Goal: Go to known website: Access a specific website the user already knows

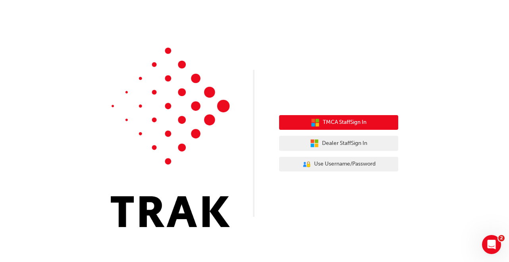
click at [311, 119] on icon "button" at bounding box center [313, 121] width 4 height 4
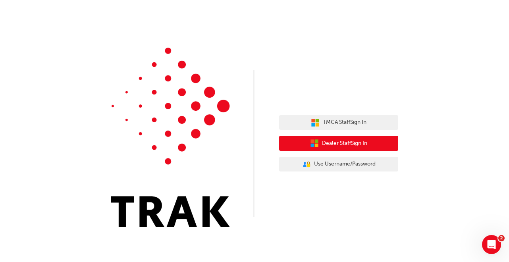
drag, startPoint x: 336, startPoint y: 125, endPoint x: 338, endPoint y: 141, distance: 16.4
click at [338, 141] on span "Dealer Staff Sign In" at bounding box center [344, 143] width 45 height 9
